Goal: Information Seeking & Learning: Learn about a topic

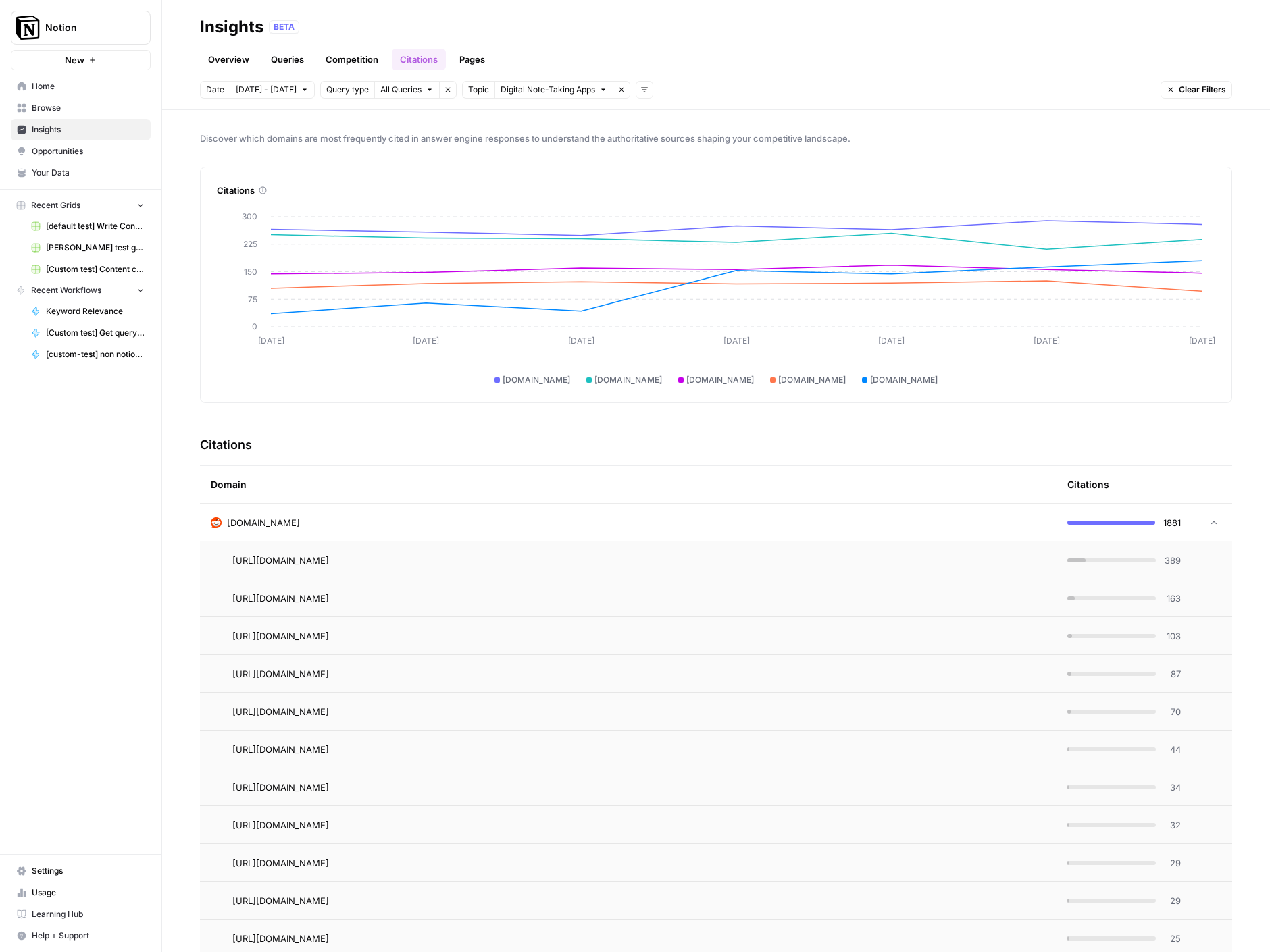
scroll to position [133, 0]
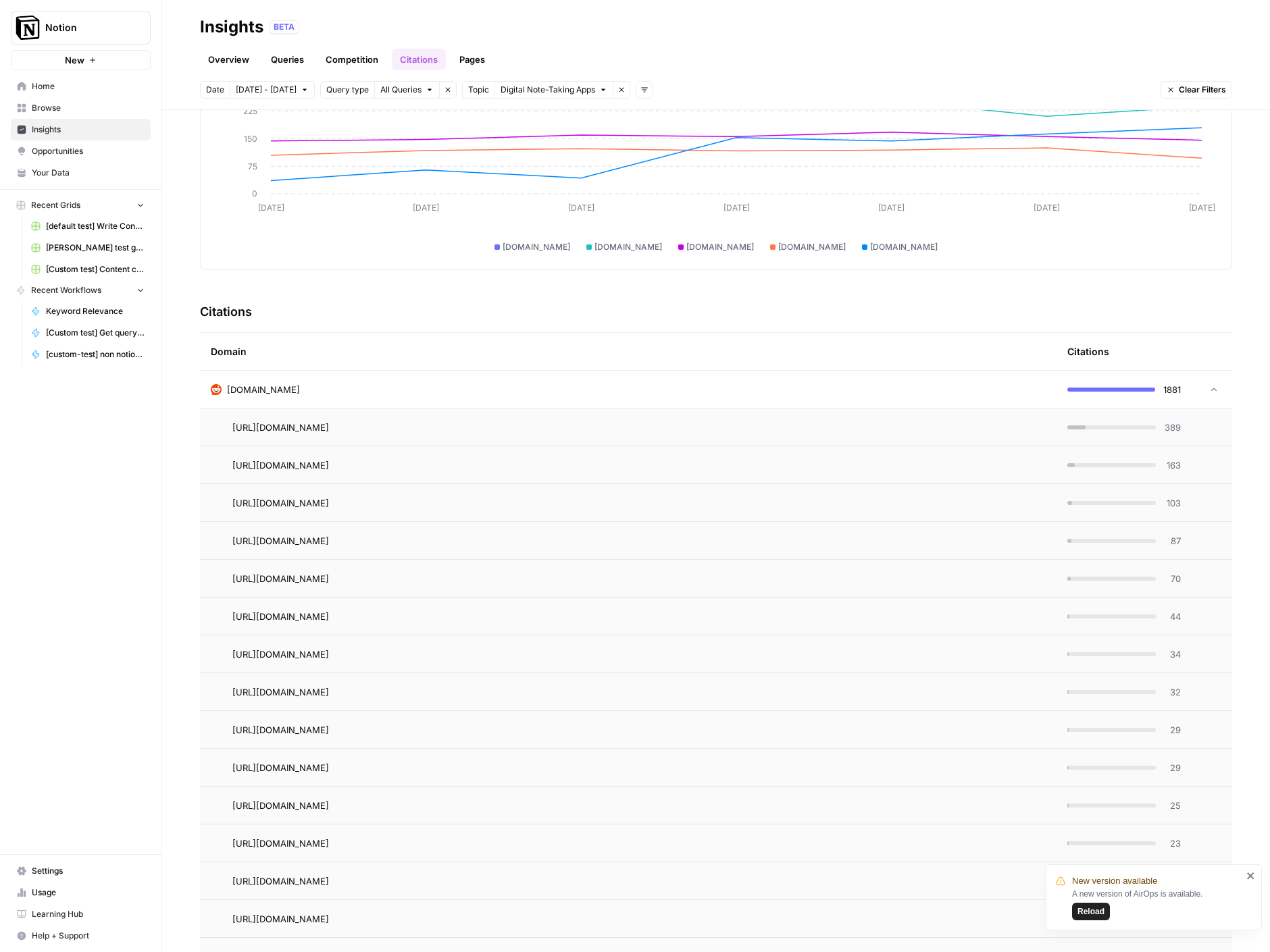
click at [1089, 912] on span "Reload" at bounding box center [1090, 911] width 27 height 12
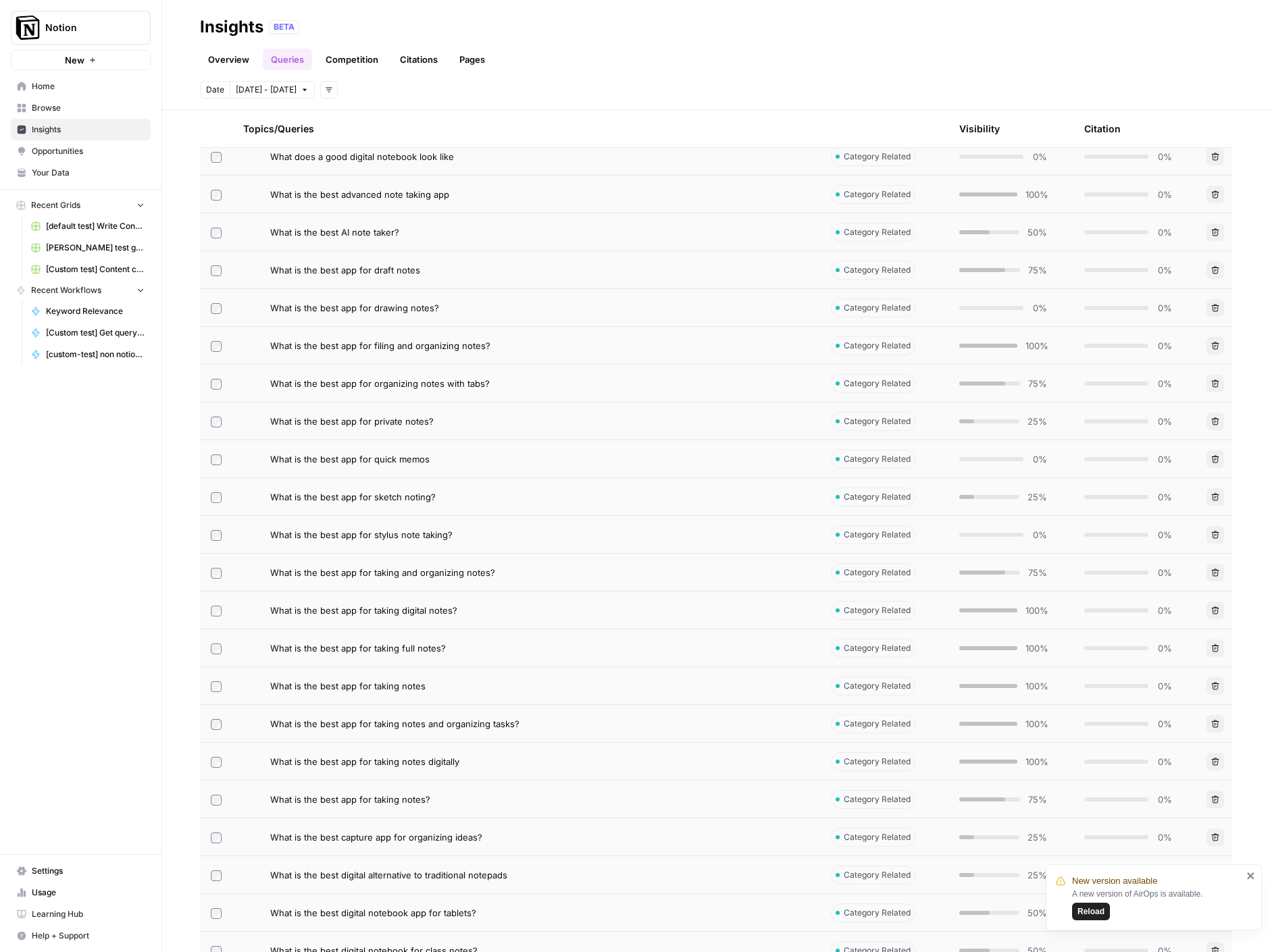
scroll to position [682, 0]
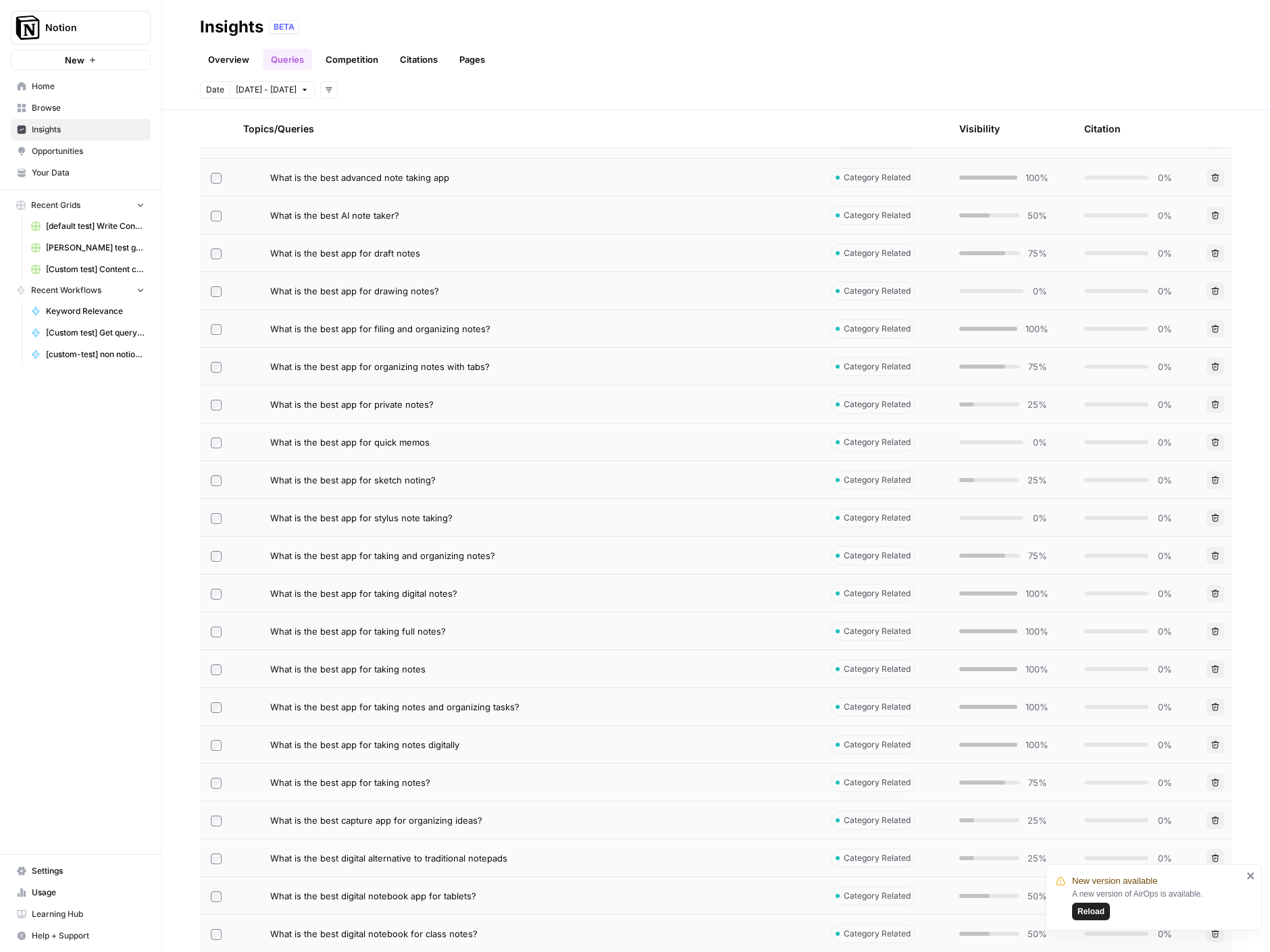
click at [1086, 912] on span "Reload" at bounding box center [1090, 911] width 27 height 12
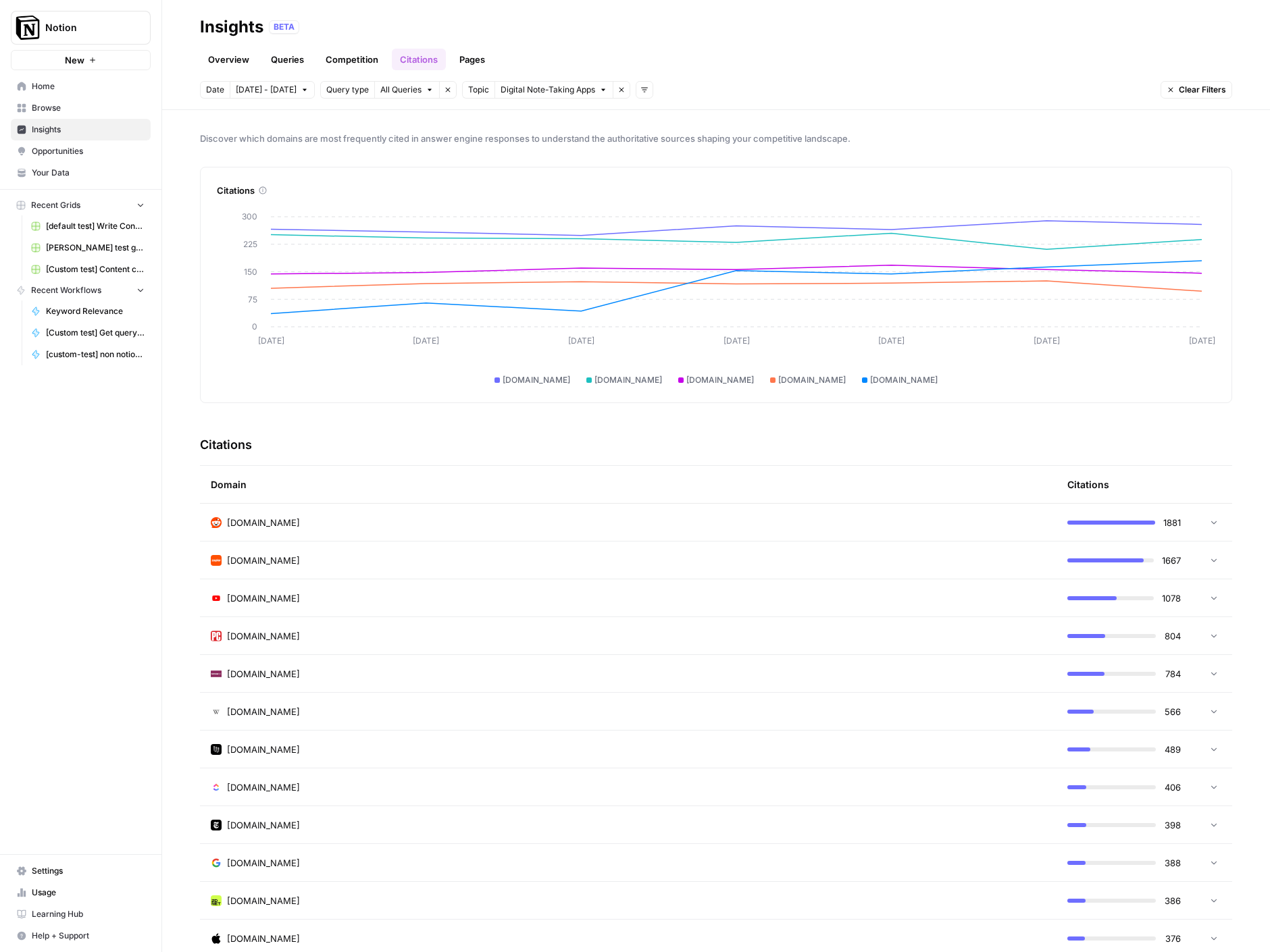
click at [231, 678] on span "[DOMAIN_NAME]" at bounding box center [262, 673] width 72 height 14
